Goal: Answer question/provide support

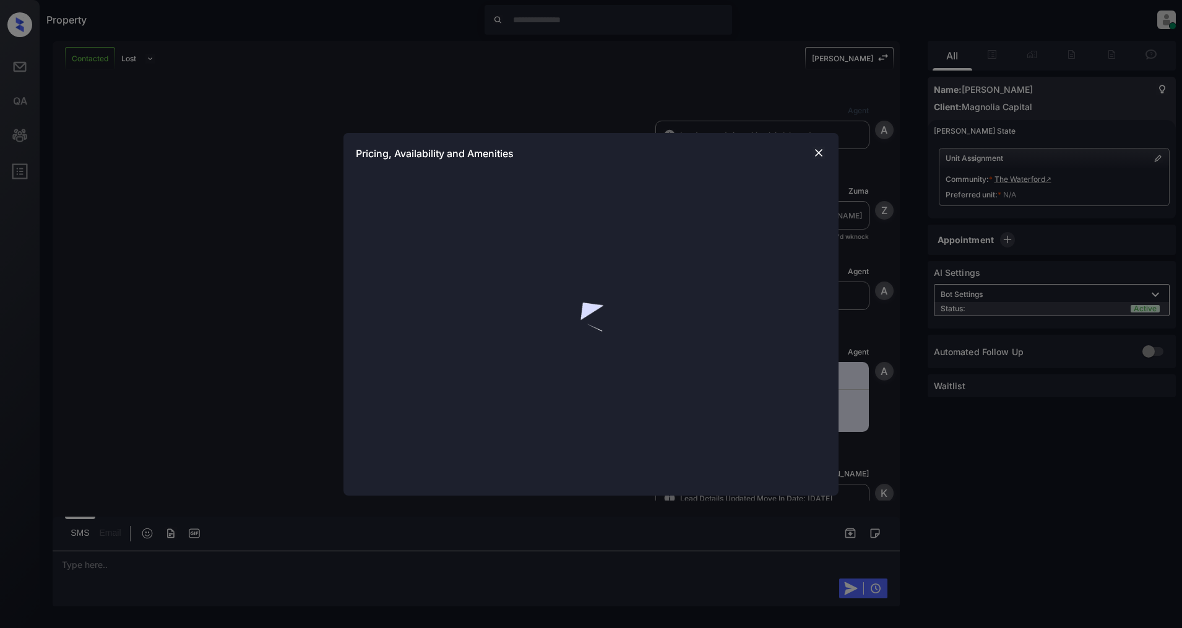
scroll to position [750, 0]
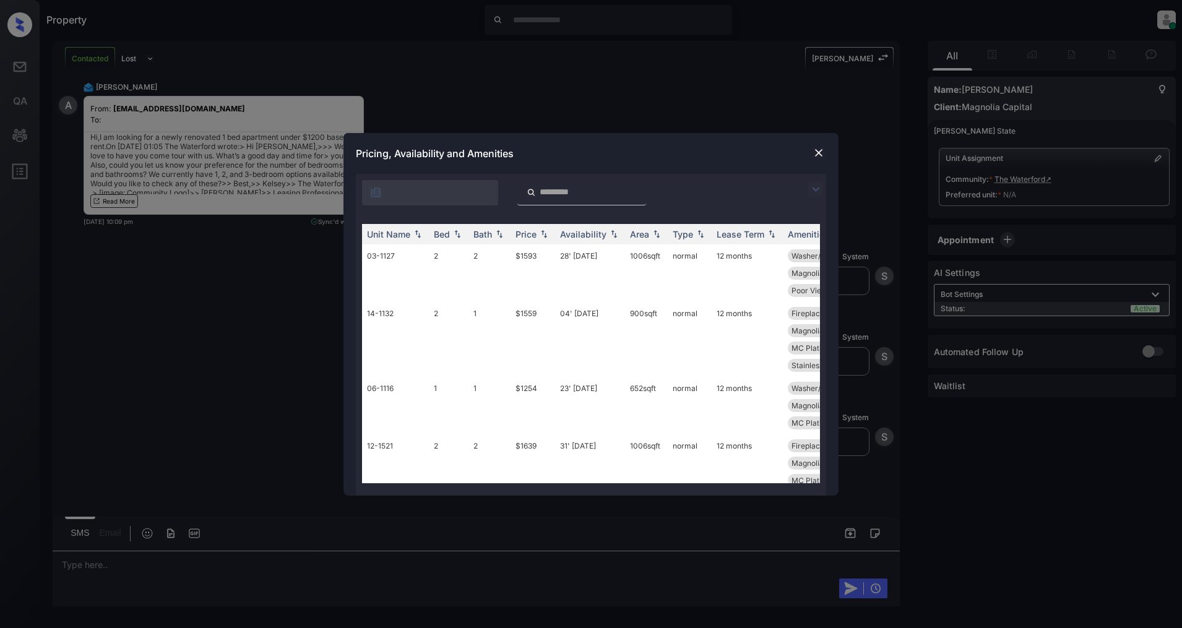
click at [810, 189] on img at bounding box center [815, 189] width 15 height 15
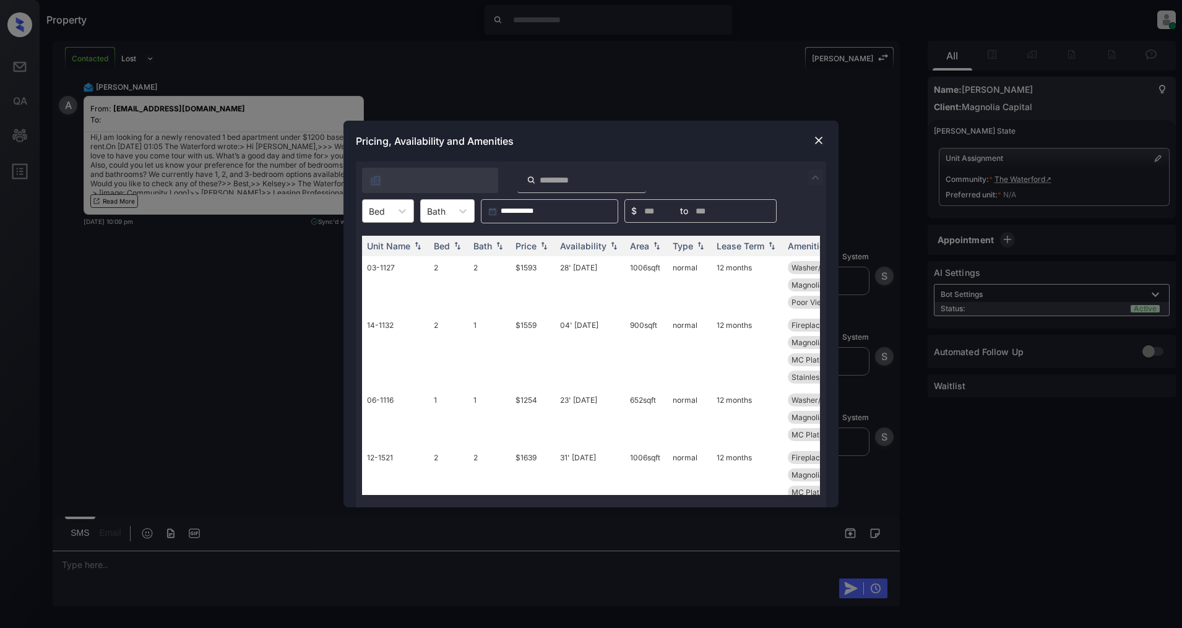
click at [382, 209] on div at bounding box center [377, 211] width 16 height 13
click at [385, 236] on div "1" at bounding box center [388, 241] width 52 height 22
click at [543, 248] on img at bounding box center [544, 246] width 12 height 9
click at [543, 248] on img at bounding box center [544, 245] width 12 height 9
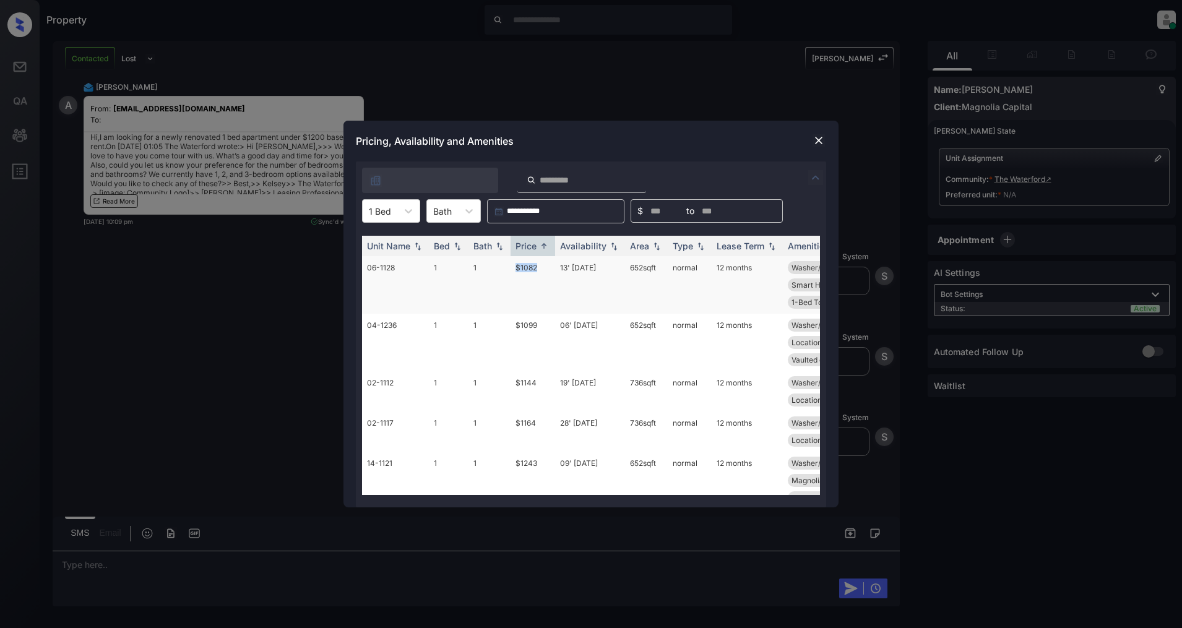
drag, startPoint x: 545, startPoint y: 263, endPoint x: 511, endPoint y: 269, distance: 33.9
click at [511, 269] on td "$1082" at bounding box center [533, 285] width 45 height 58
click at [558, 262] on td "13' Sep 25" at bounding box center [590, 285] width 70 height 58
drag, startPoint x: 537, startPoint y: 264, endPoint x: 510, endPoint y: 269, distance: 27.7
click at [511, 269] on td "$1082" at bounding box center [533, 285] width 45 height 58
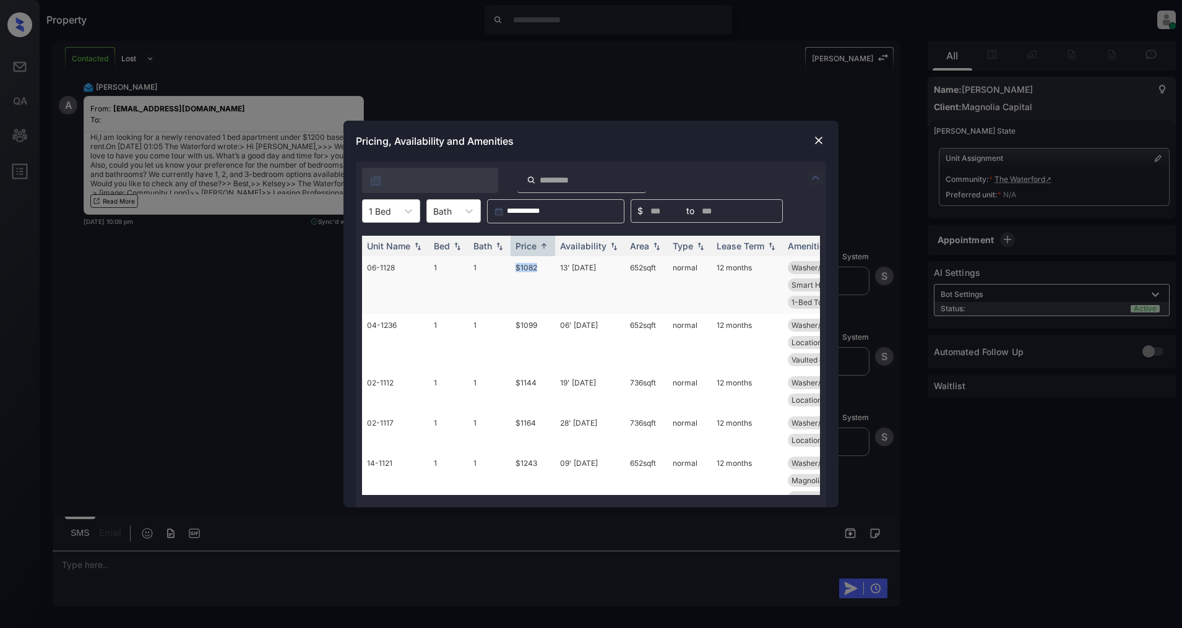
copy td "$1082"
click at [814, 142] on img at bounding box center [819, 140] width 12 height 12
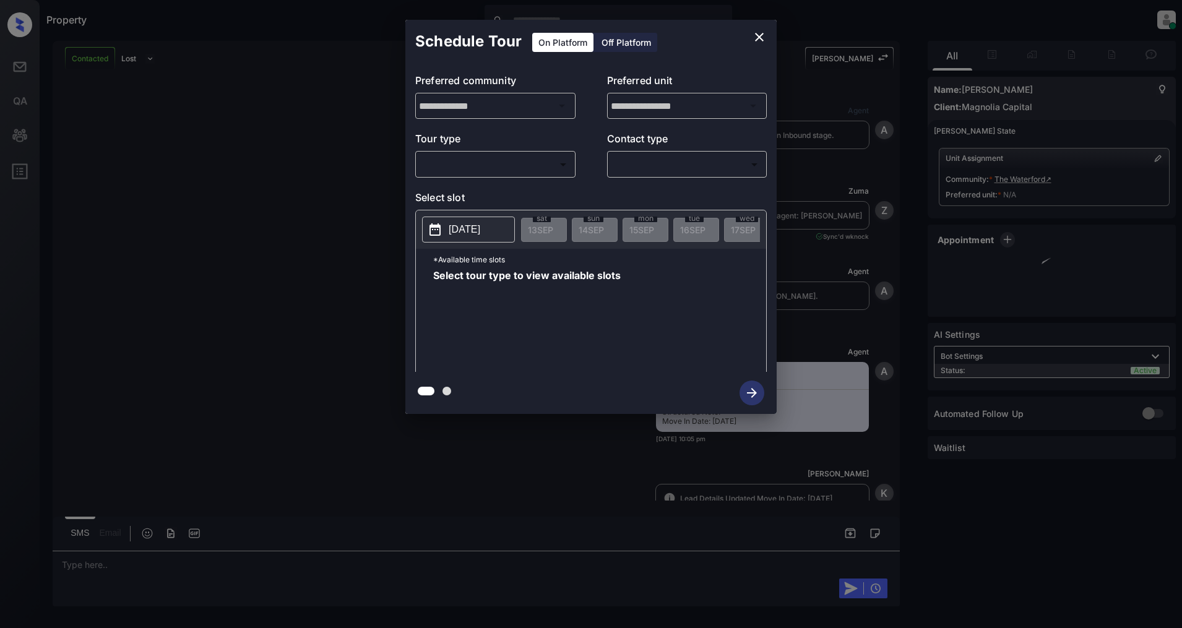
scroll to position [980, 0]
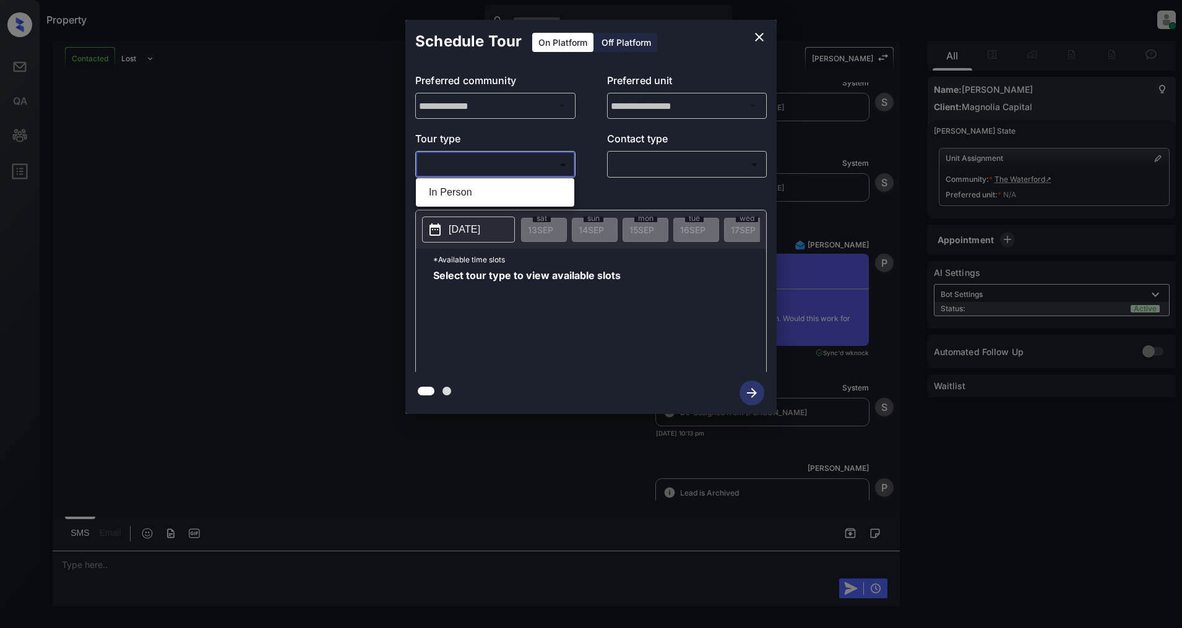
click at [511, 168] on body "Property [PERSON_NAME] Online Set yourself offline Set yourself on break Profil…" at bounding box center [591, 314] width 1182 height 628
click at [757, 33] on div at bounding box center [591, 314] width 1182 height 628
click at [258, 311] on div "**********" at bounding box center [591, 217] width 1182 height 434
